Goal: Information Seeking & Learning: Learn about a topic

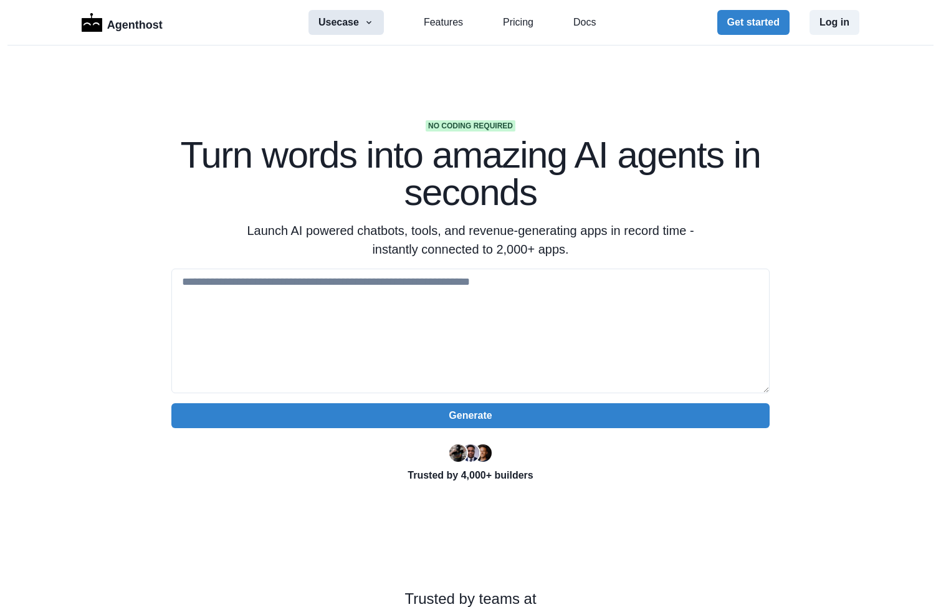
click at [356, 24] on button "Usecase" at bounding box center [345, 22] width 75 height 25
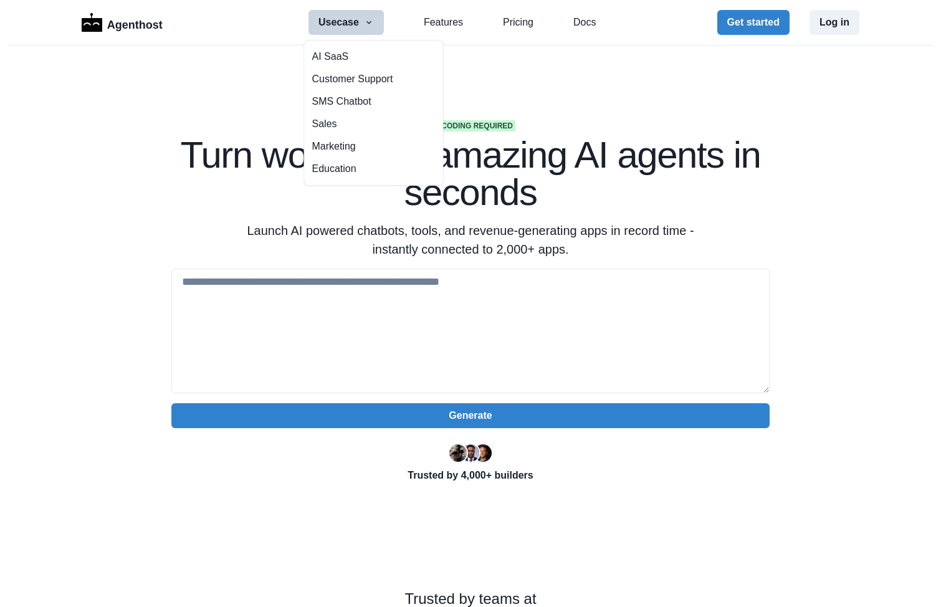
click at [79, 143] on section "No coding required Turn words into amazing AI agents in seconds Launch AI power…" at bounding box center [470, 392] width 941 height 695
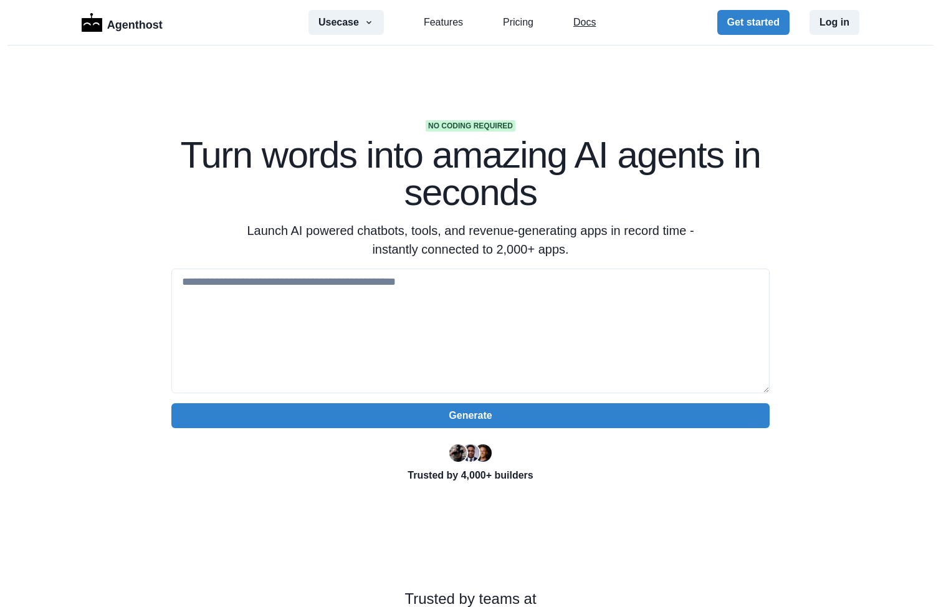
click at [582, 24] on link "Docs" at bounding box center [584, 22] width 22 height 15
click at [424, 21] on link "Features" at bounding box center [443, 22] width 39 height 15
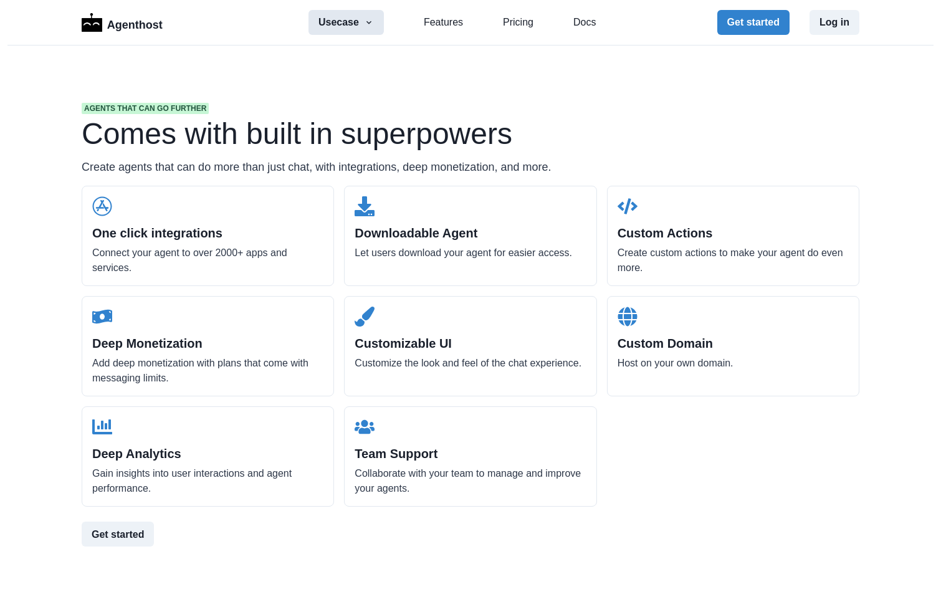
scroll to position [1192, 0]
